Goal: Task Accomplishment & Management: Manage account settings

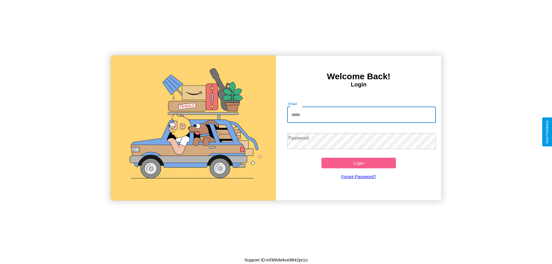
click at [362, 115] on input "Email" at bounding box center [361, 115] width 149 height 16
type input "**********"
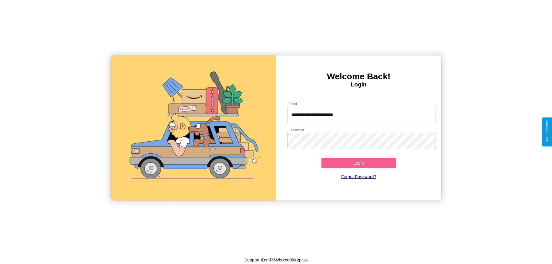
click at [359, 163] on button "Login" at bounding box center [359, 163] width 74 height 11
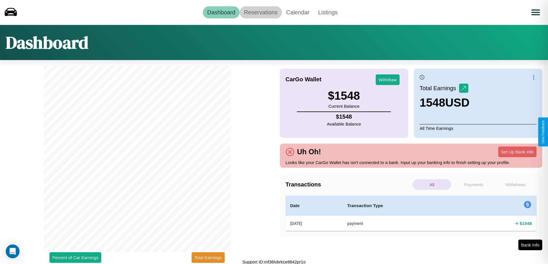
click at [261, 12] on link "Reservations" at bounding box center [261, 12] width 42 height 12
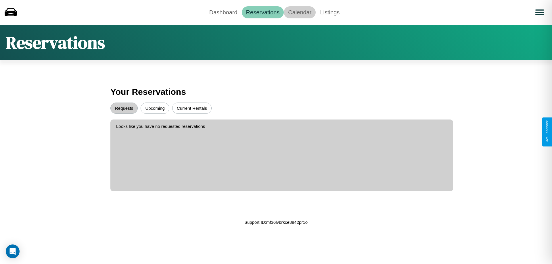
click at [300, 12] on link "Calendar" at bounding box center [300, 12] width 32 height 12
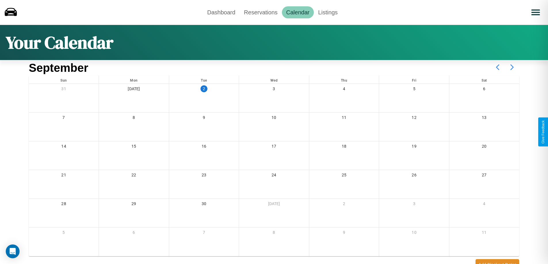
click at [512, 67] on icon at bounding box center [512, 67] width 14 height 14
